Goal: Task Accomplishment & Management: Use online tool/utility

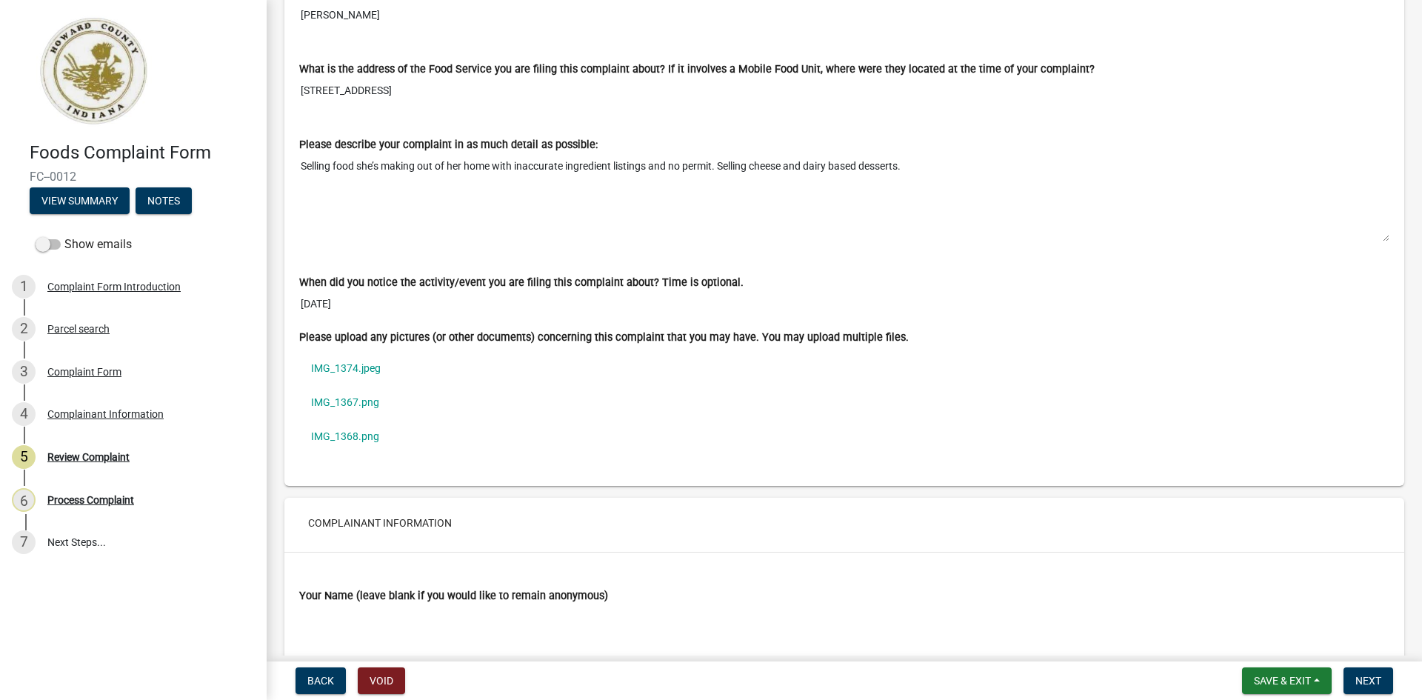
scroll to position [945, 0]
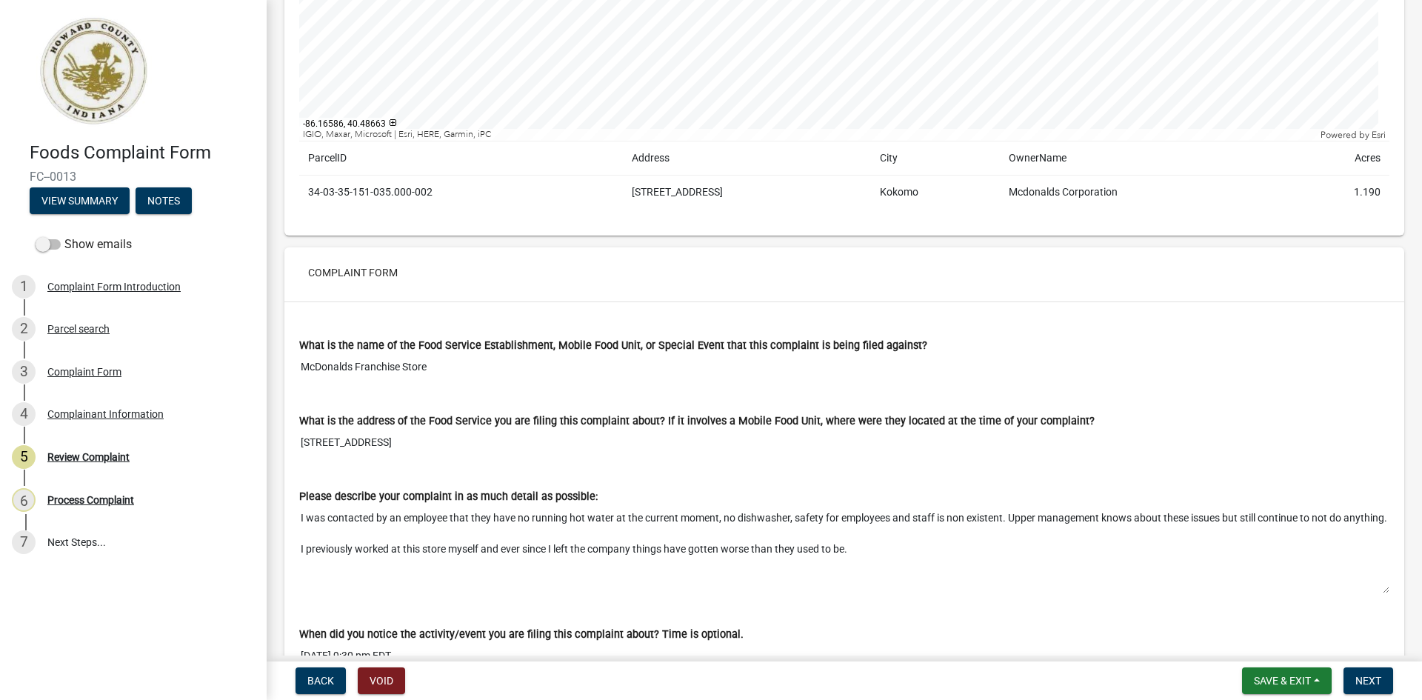
scroll to position [741, 0]
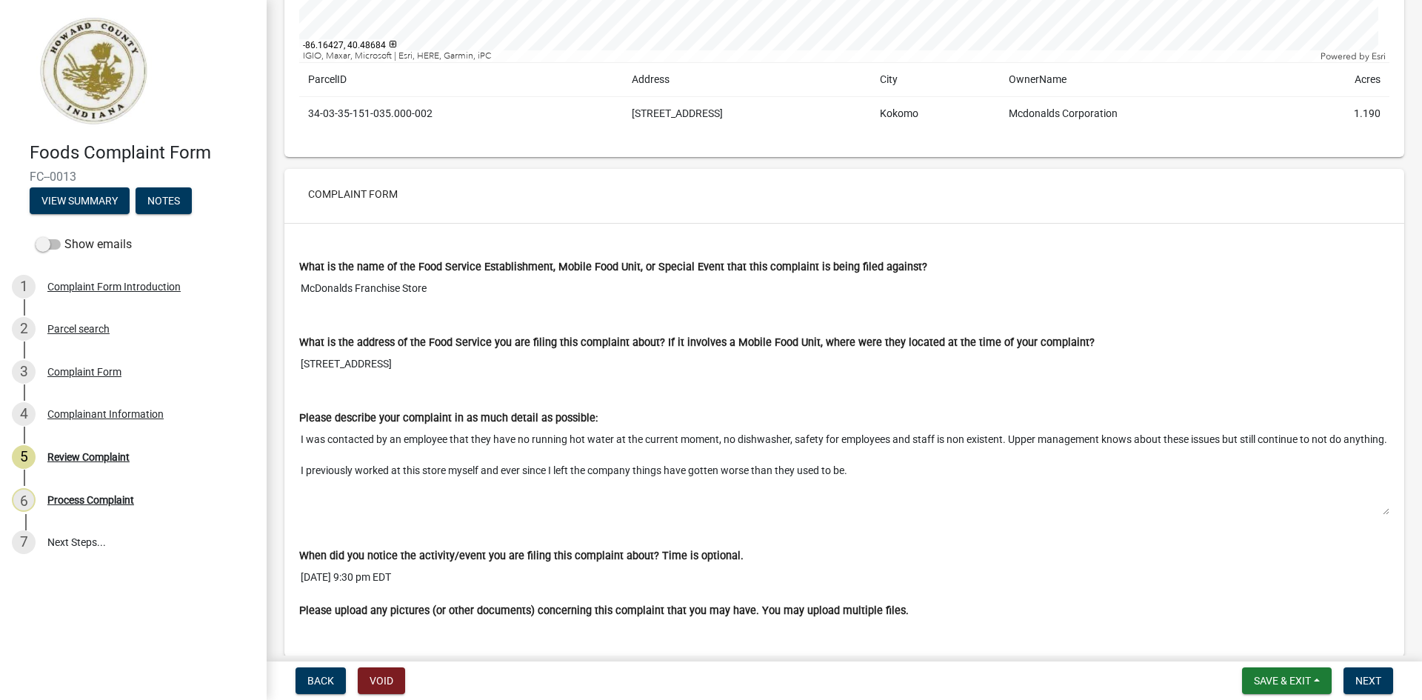
scroll to position [889, 0]
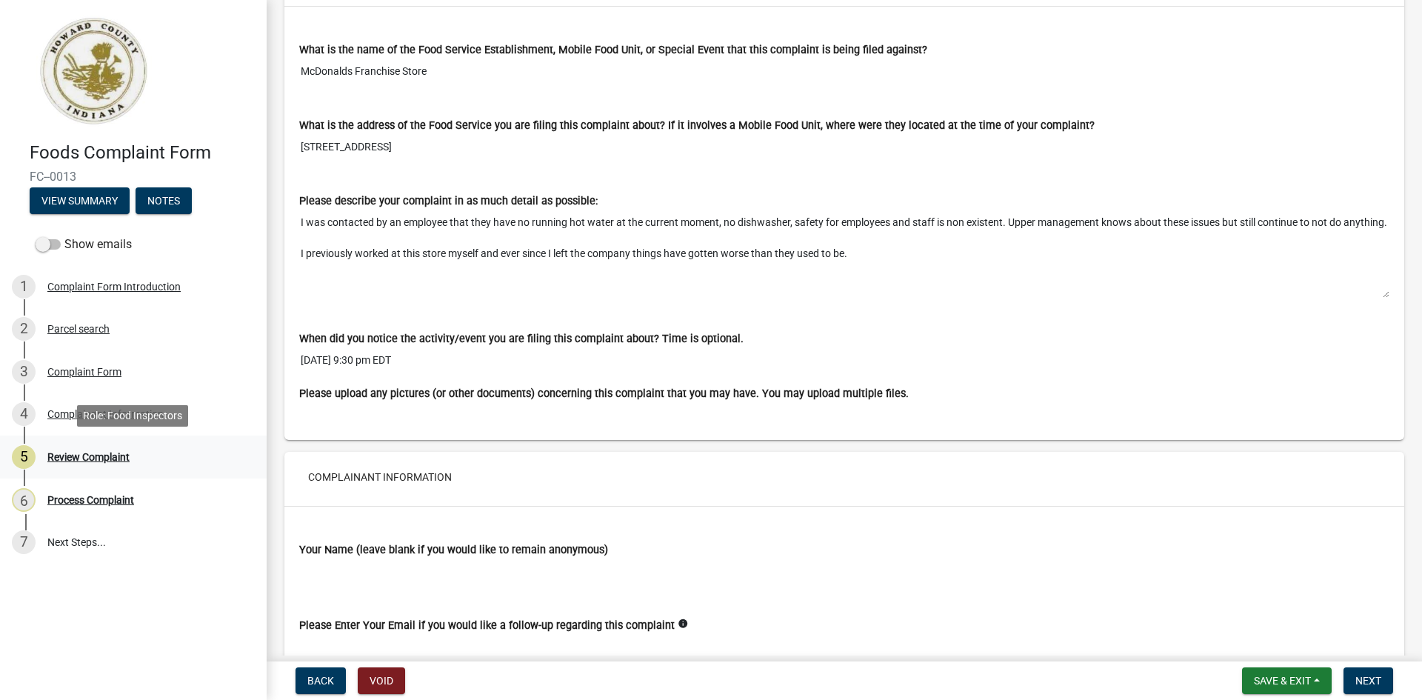
click at [81, 452] on div "Review Complaint" at bounding box center [88, 457] width 82 height 10
